Goal: Information Seeking & Learning: Learn about a topic

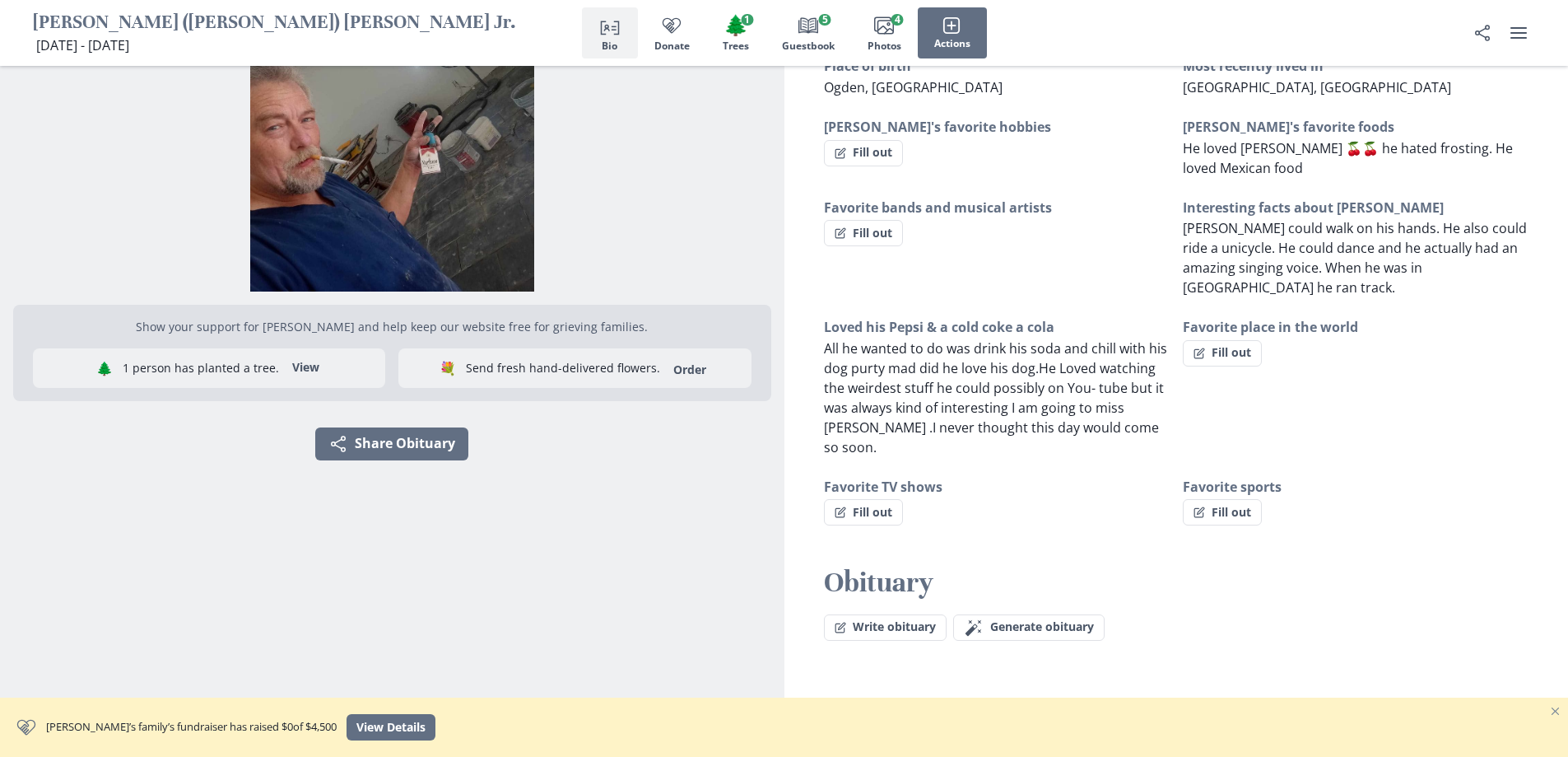
scroll to position [226, 0]
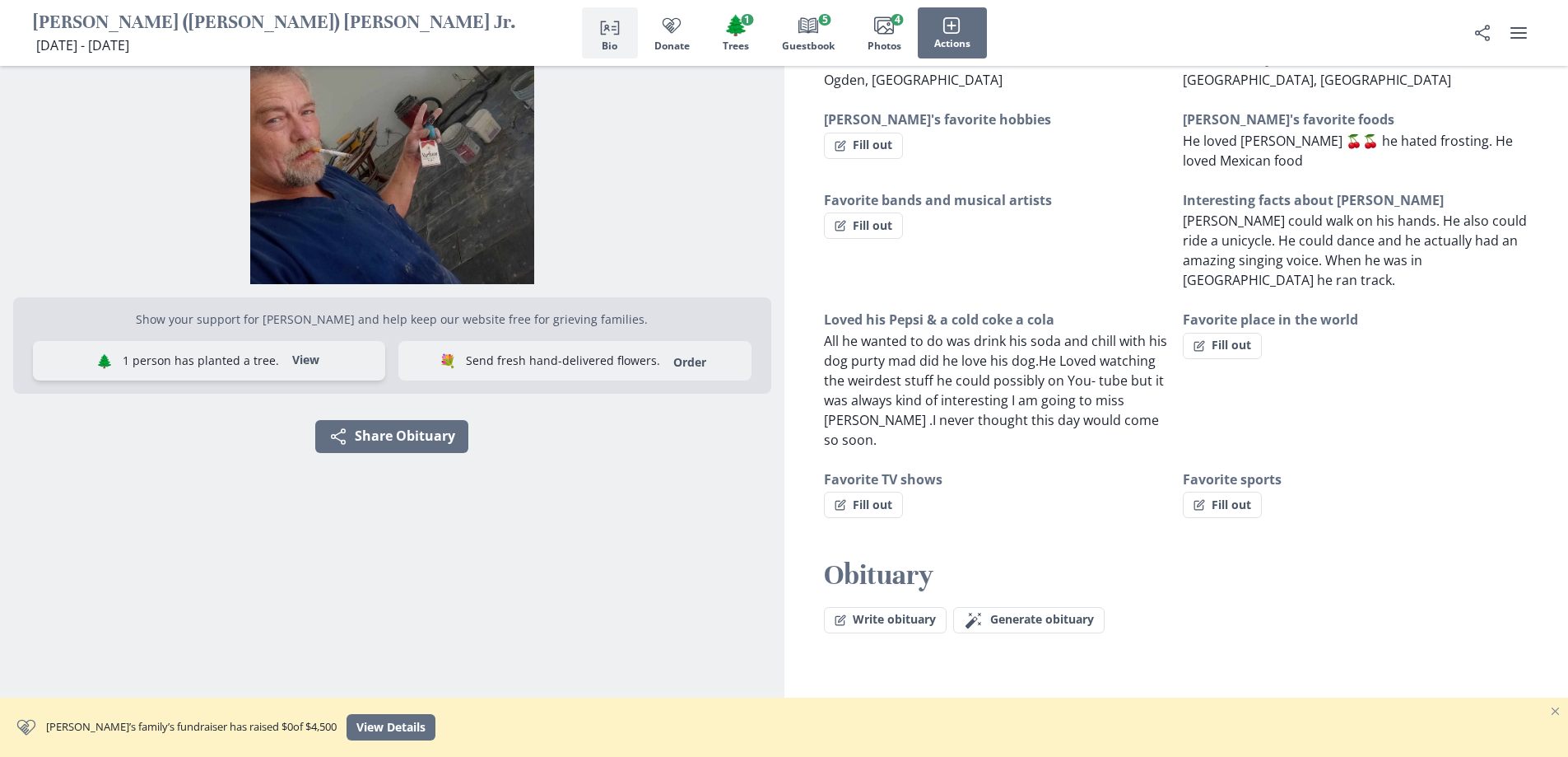
click at [301, 356] on button "View" at bounding box center [307, 360] width 47 height 27
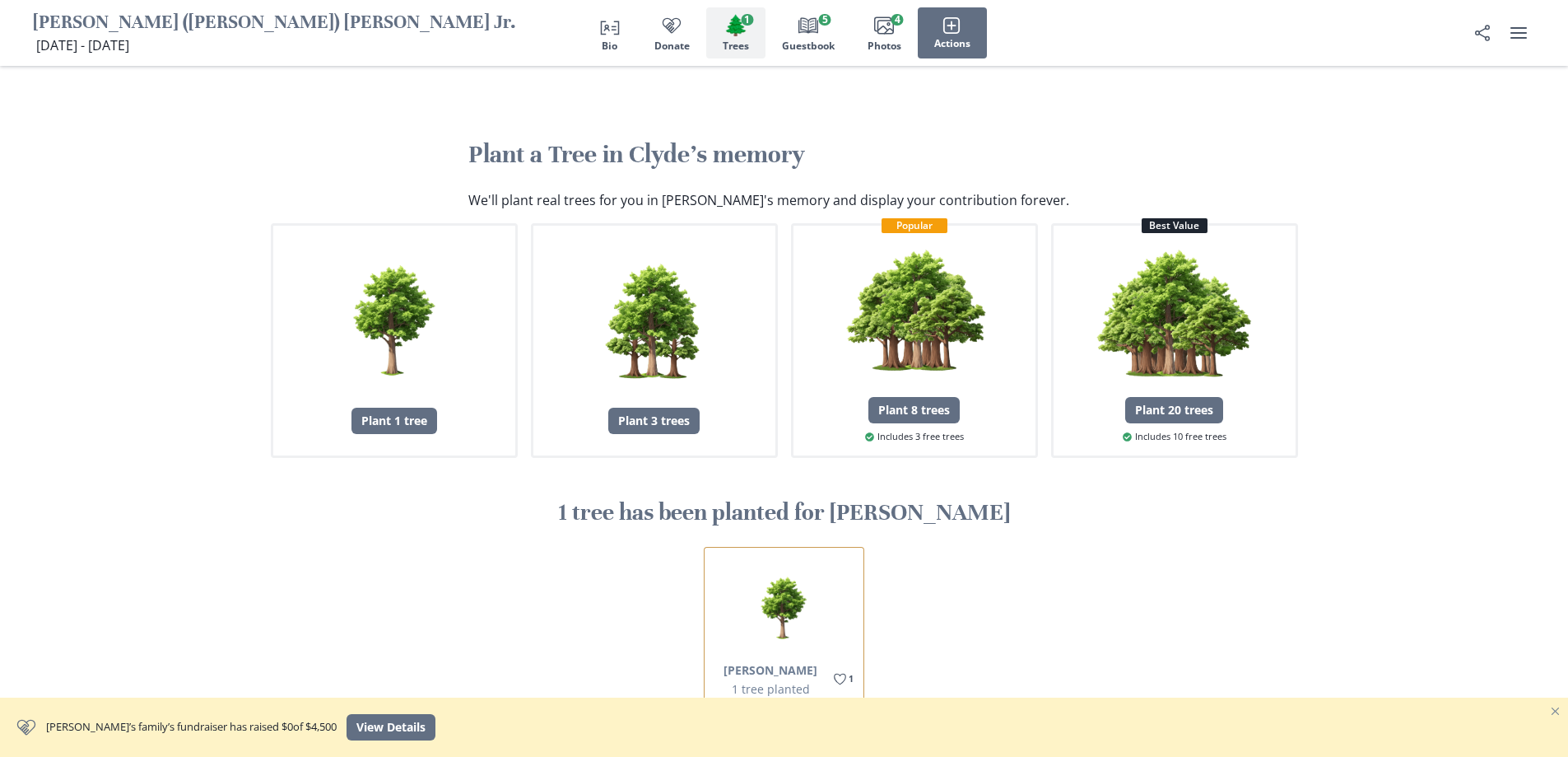
scroll to position [1437, 0]
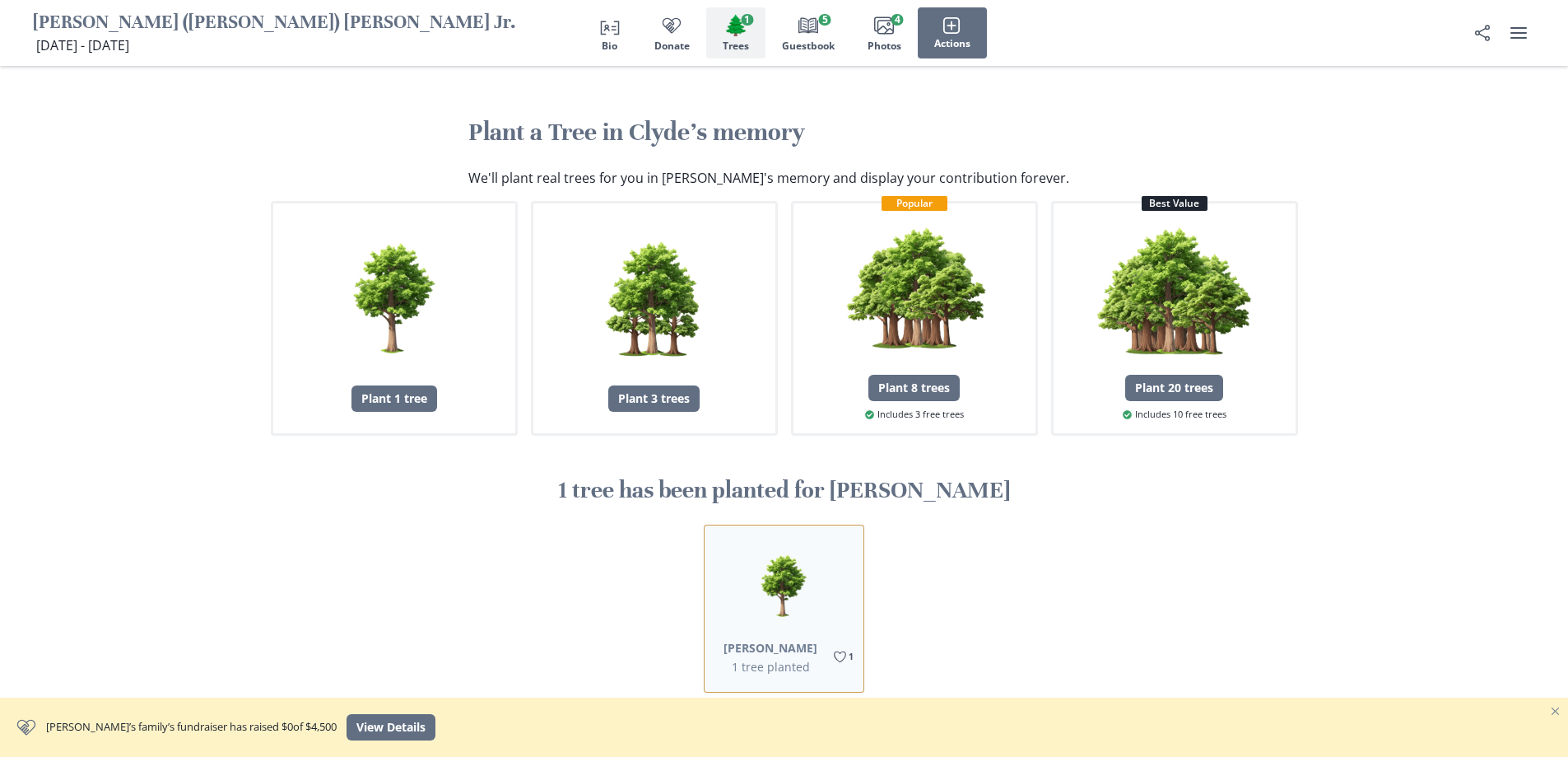
click at [781, 639] on button "[PERSON_NAME]" at bounding box center [770, 648] width 94 height 18
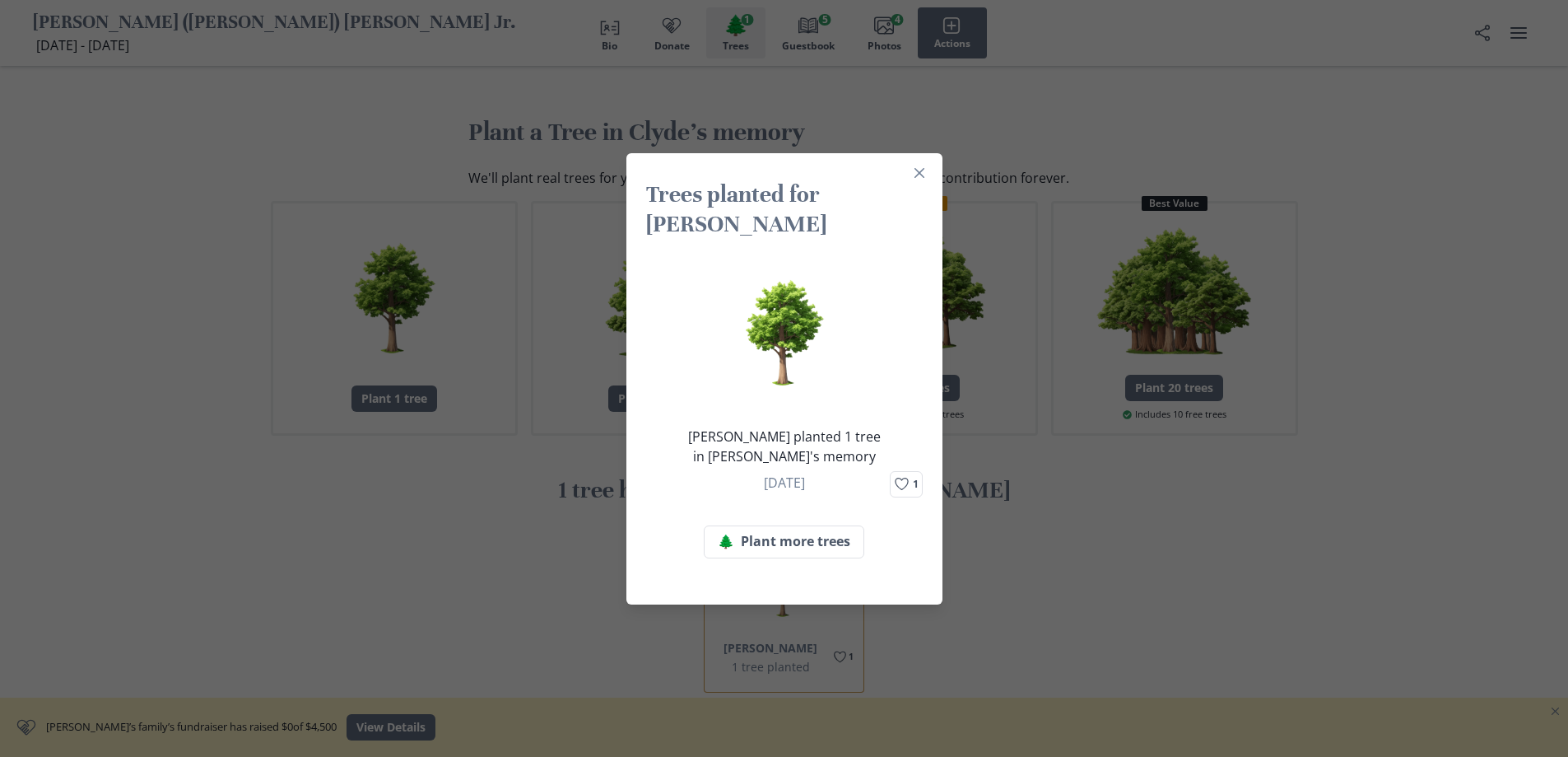
click at [1290, 496] on div "Trees planted for Clyde Fatima Evans planted 1 tree in Clyde's memory August 29…" at bounding box center [784, 378] width 1568 height 757
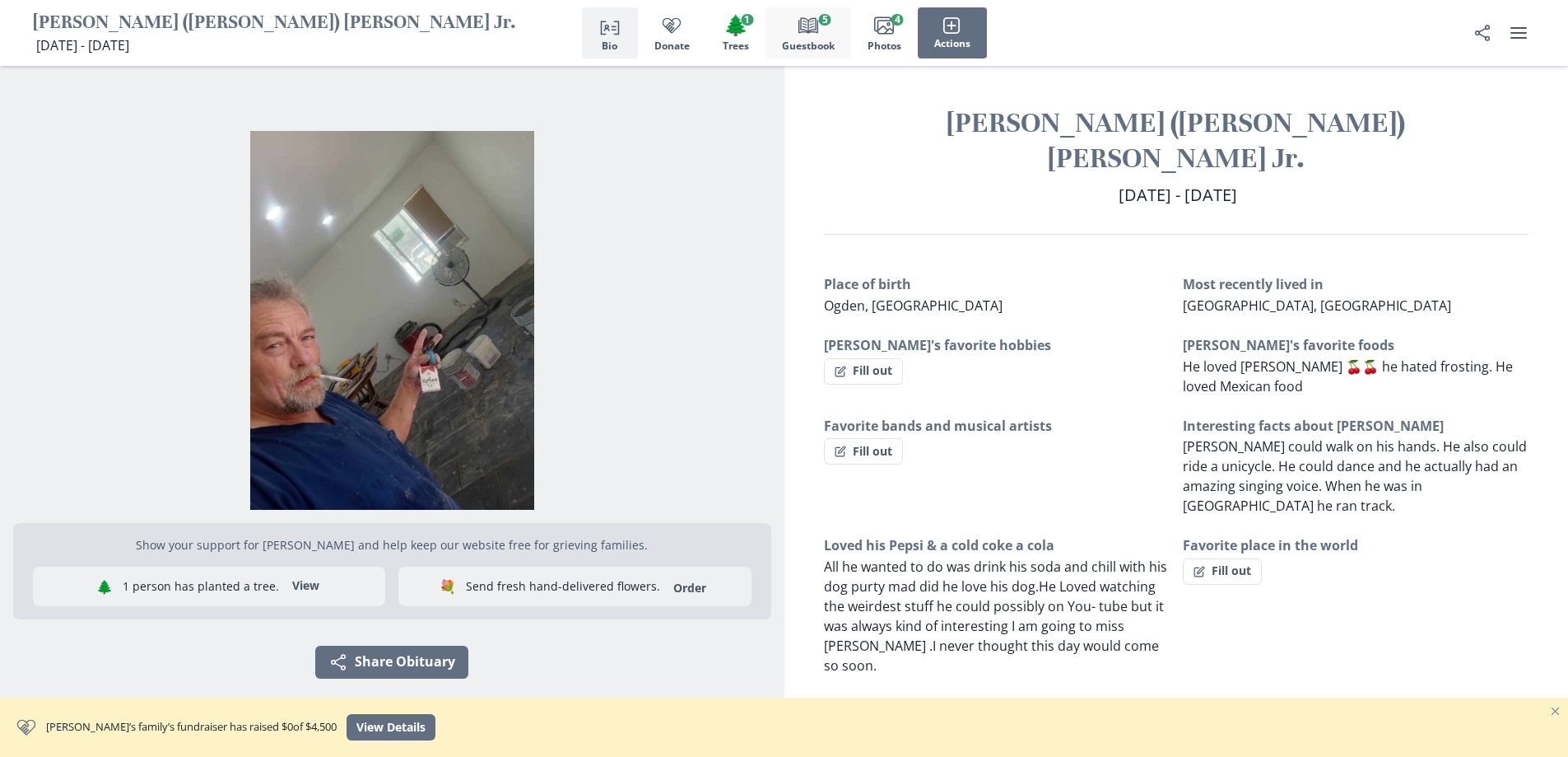
click at [814, 37] on button "Book Guestbook 5" at bounding box center [808, 34] width 86 height 51
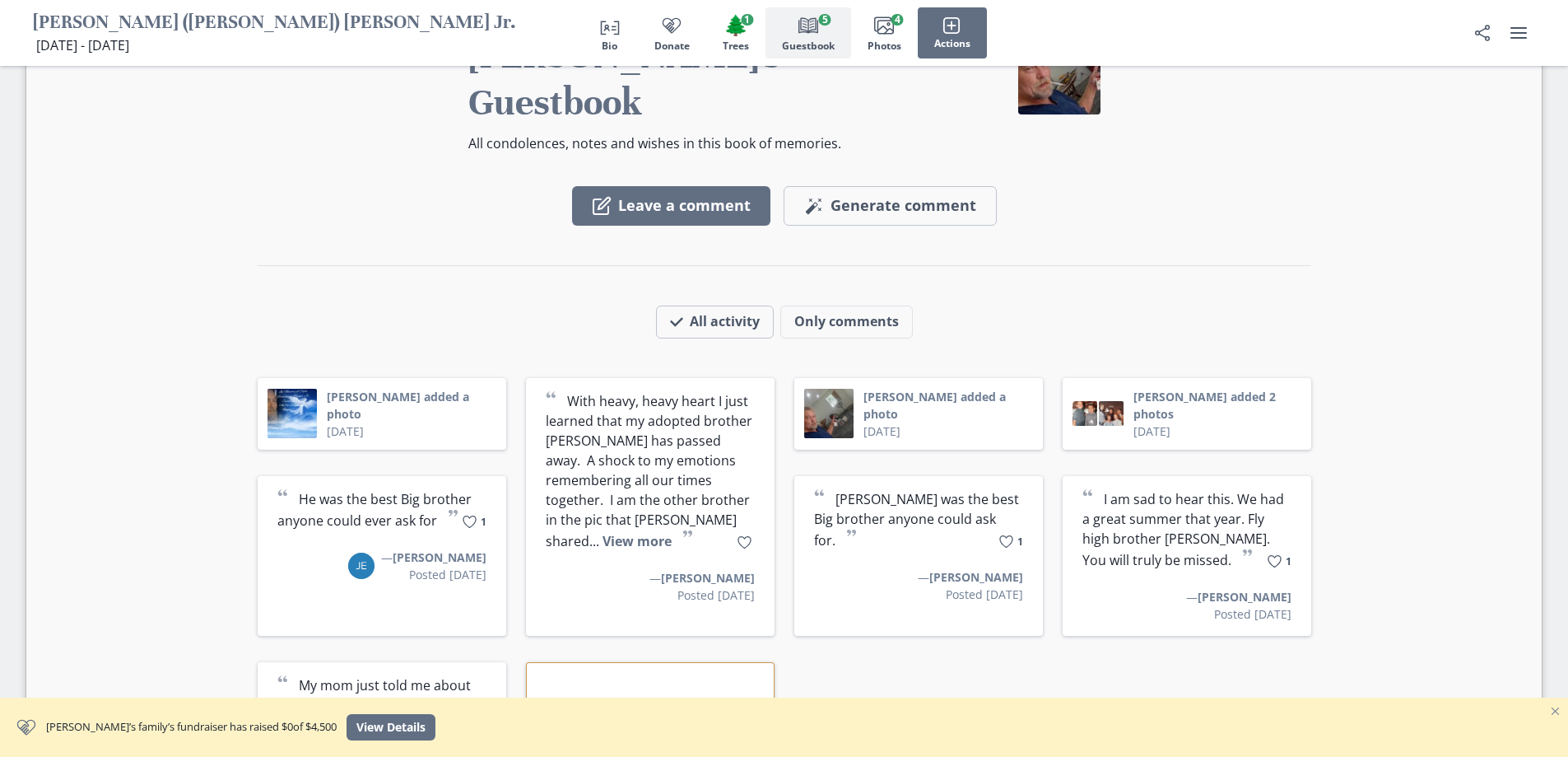
scroll to position [2377, 0]
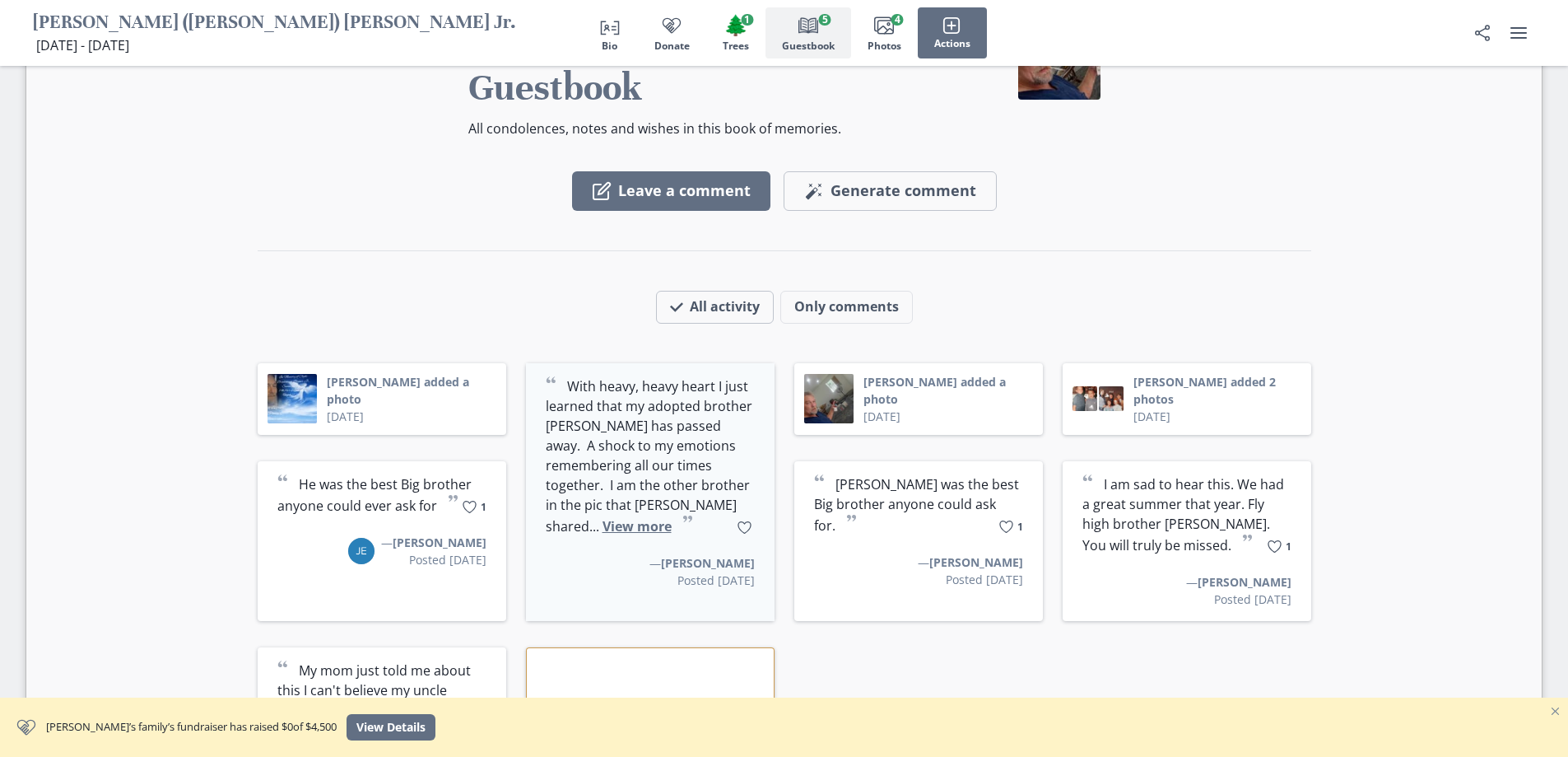
click at [672, 517] on button "View more" at bounding box center [637, 526] width 69 height 18
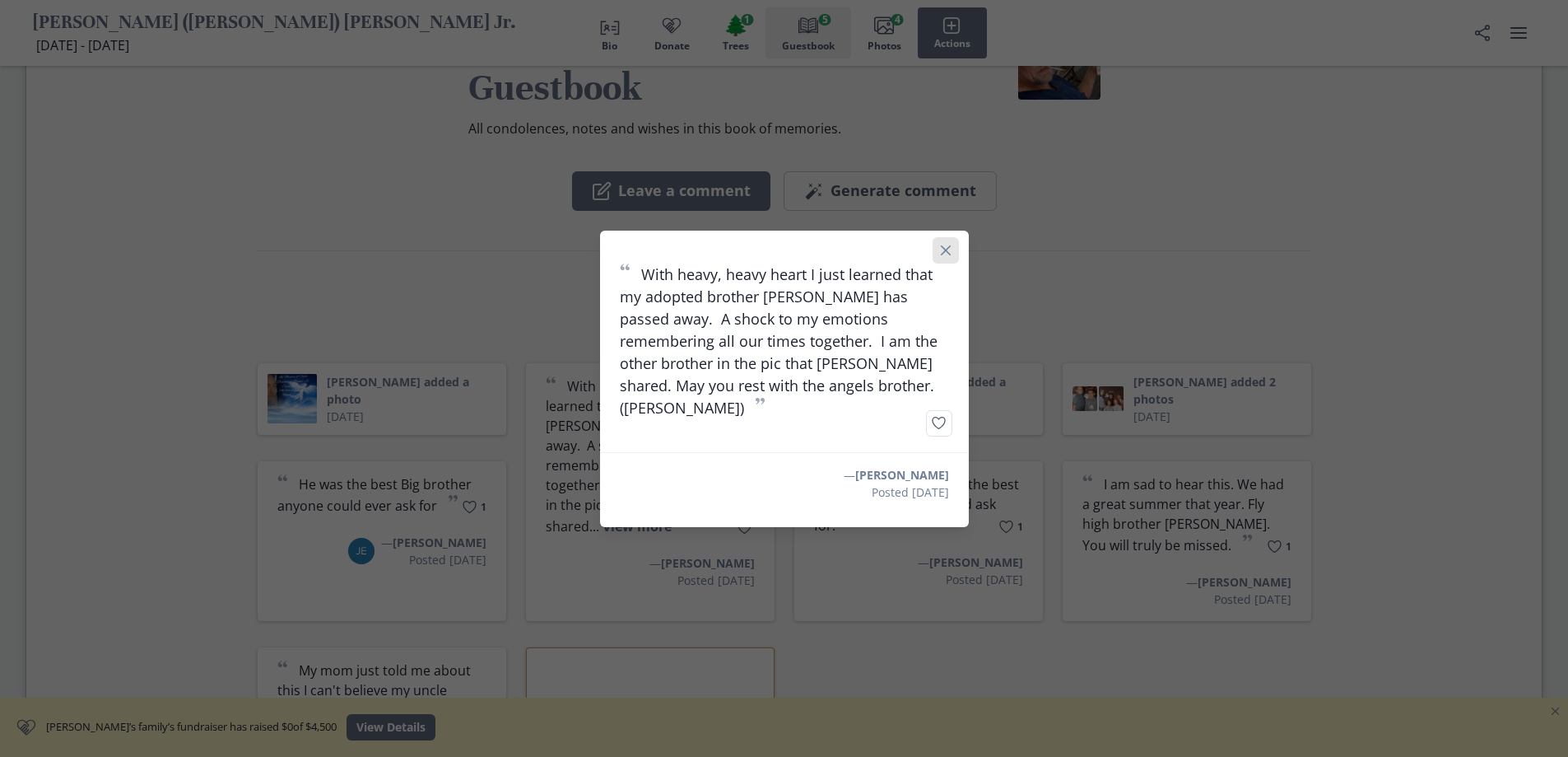
click at [959, 258] on button "Close" at bounding box center [945, 250] width 27 height 27
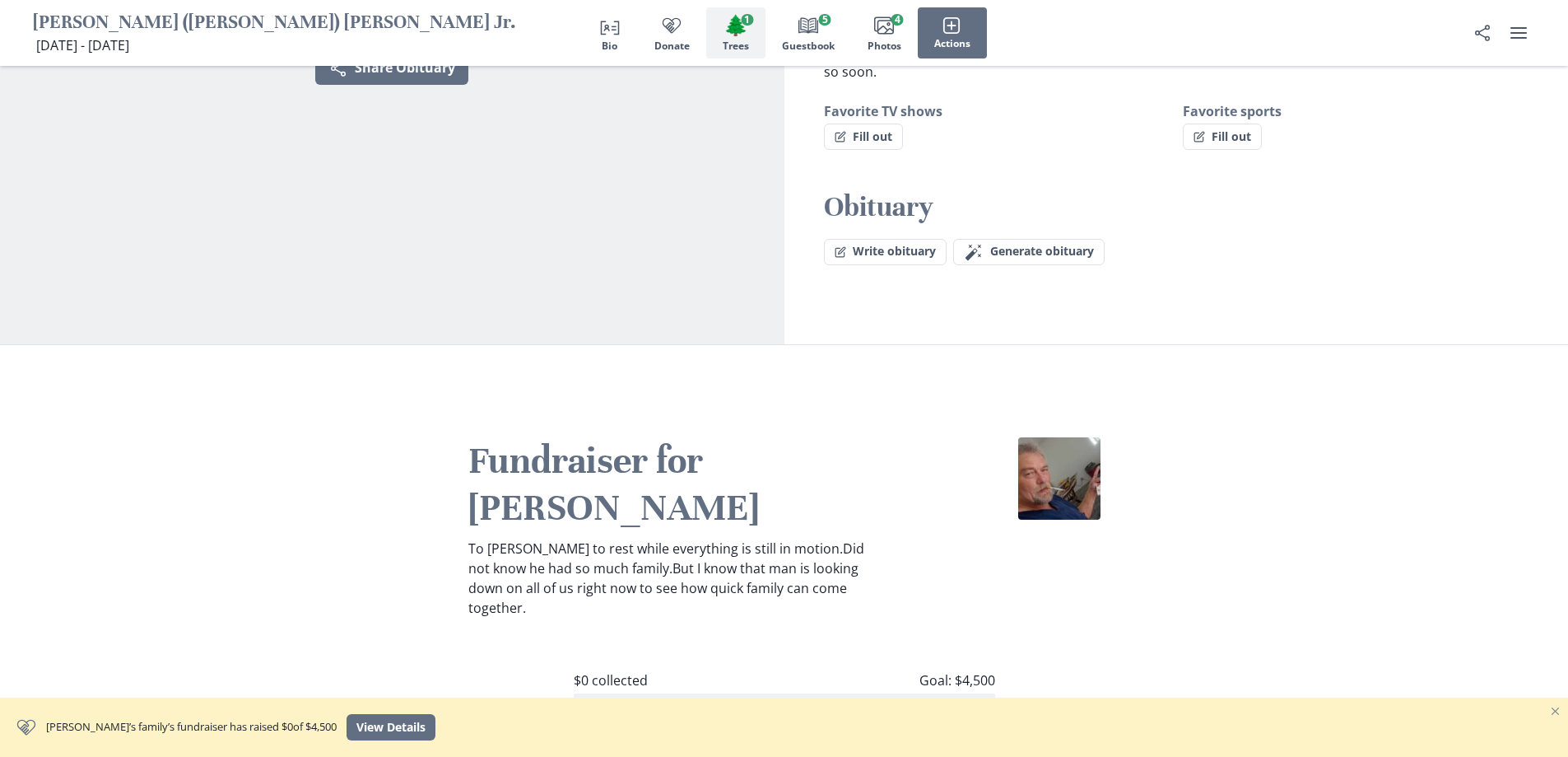
scroll to position [0, 0]
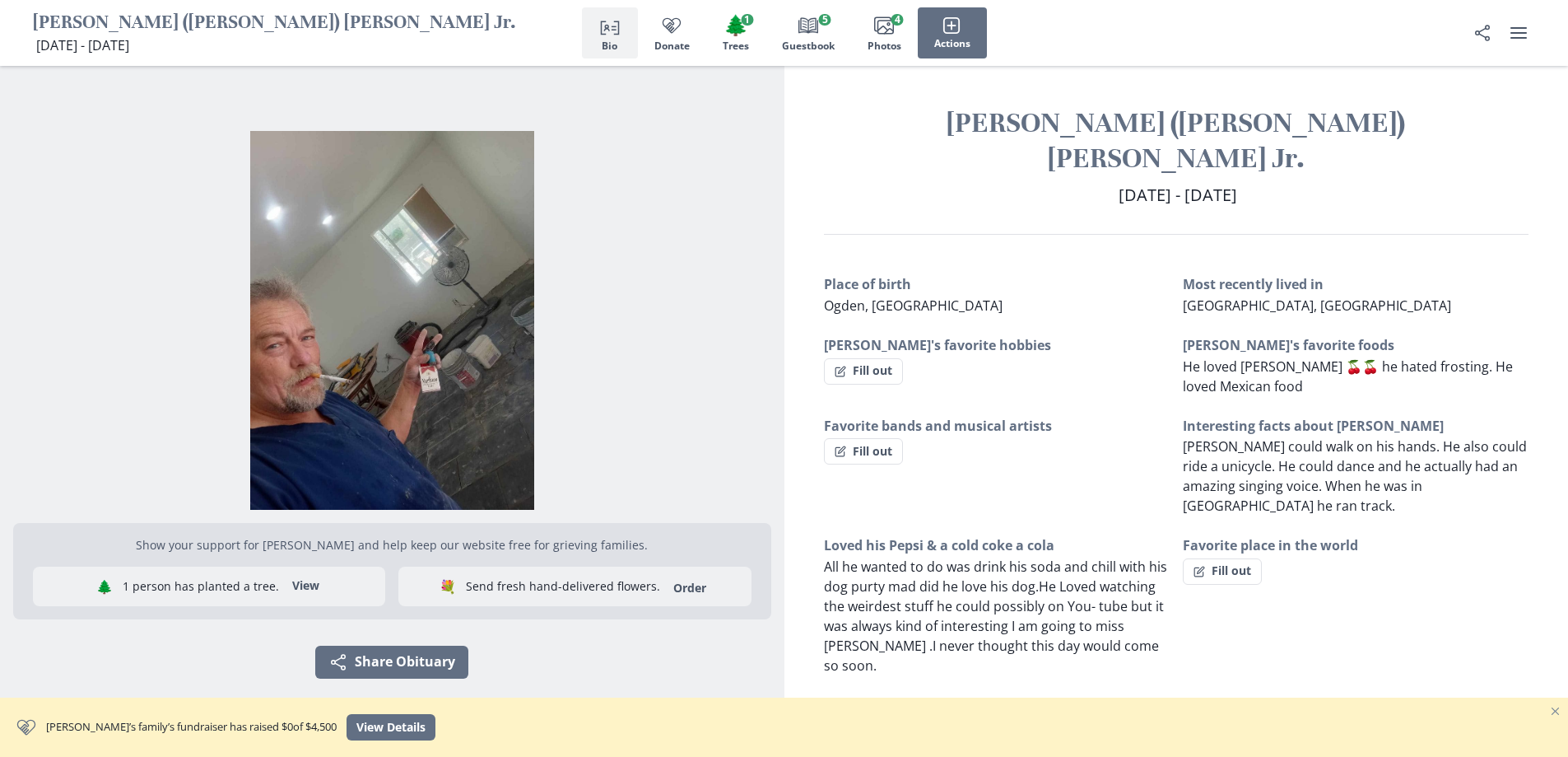
click at [607, 28] on icon "Person profile" at bounding box center [610, 26] width 20 height 20
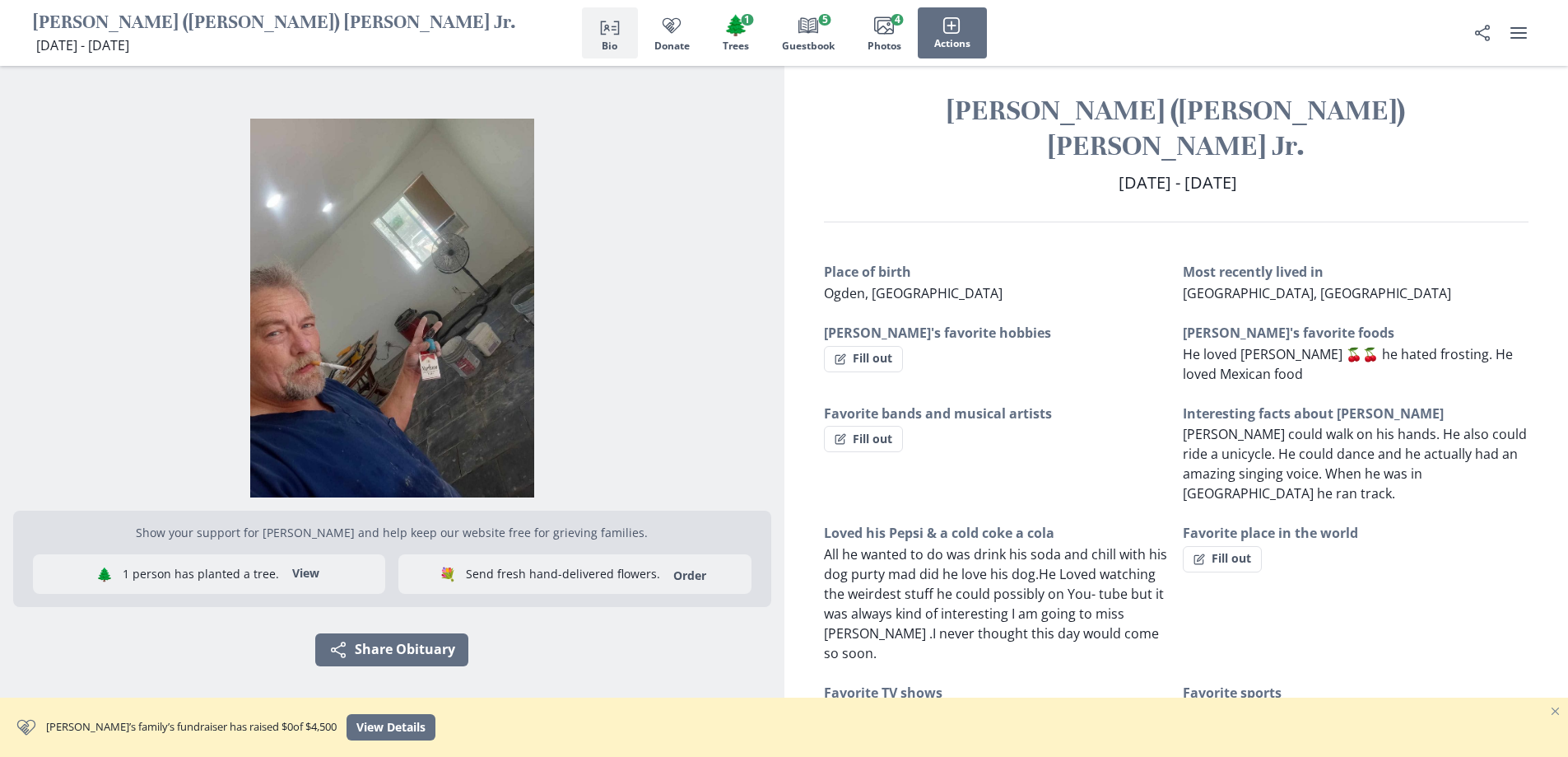
scroll to position [13, 0]
